Goal: Navigation & Orientation: Understand site structure

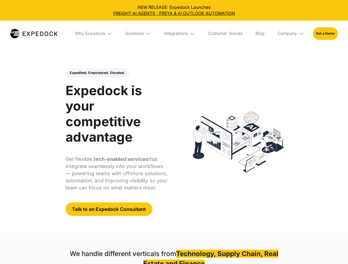
select select
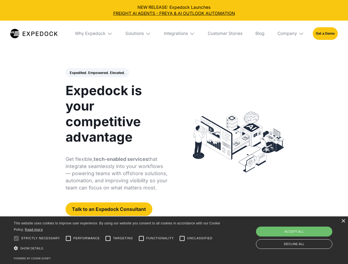
click at [174, 34] on div "Integrations" at bounding box center [176, 34] width 24 height 6
click at [94, 34] on div "Why Expedock" at bounding box center [85, 34] width 31 height 6
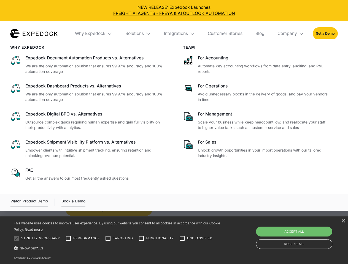
click at [138, 34] on div "Solutions" at bounding box center [134, 34] width 18 height 6
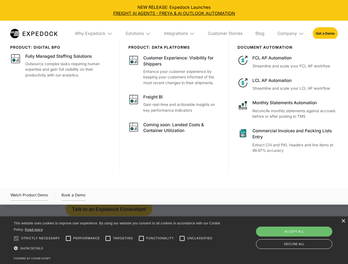
click at [179, 34] on div "Integrations" at bounding box center [176, 34] width 24 height 6
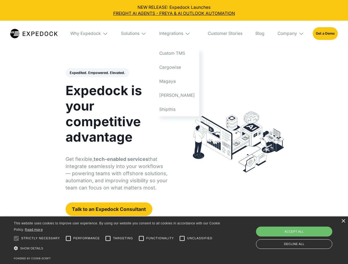
click at [291, 34] on div "Company" at bounding box center [287, 34] width 20 height 6
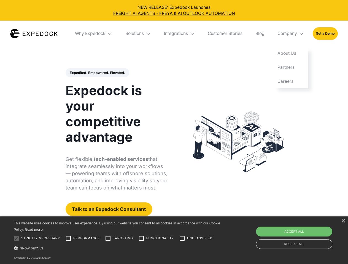
click at [97, 73] on div "Expedited. Empowered. Elevated. Automate Freight Document Extraction at 99.97% …" at bounding box center [116, 142] width 102 height 148
click at [16, 239] on div at bounding box center [16, 238] width 11 height 11
click at [68, 239] on input "Performance" at bounding box center [68, 238] width 11 height 11
checkbox input "true"
click at [108, 239] on input "Targeting" at bounding box center [107, 238] width 11 height 11
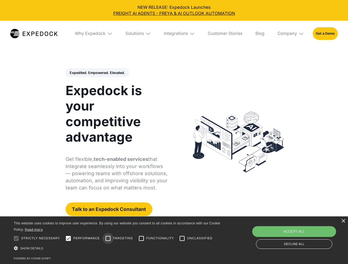
checkbox input "true"
click at [141, 239] on input "Functionality" at bounding box center [141, 238] width 11 height 11
checkbox input "true"
